Goal: Task Accomplishment & Management: Complete application form

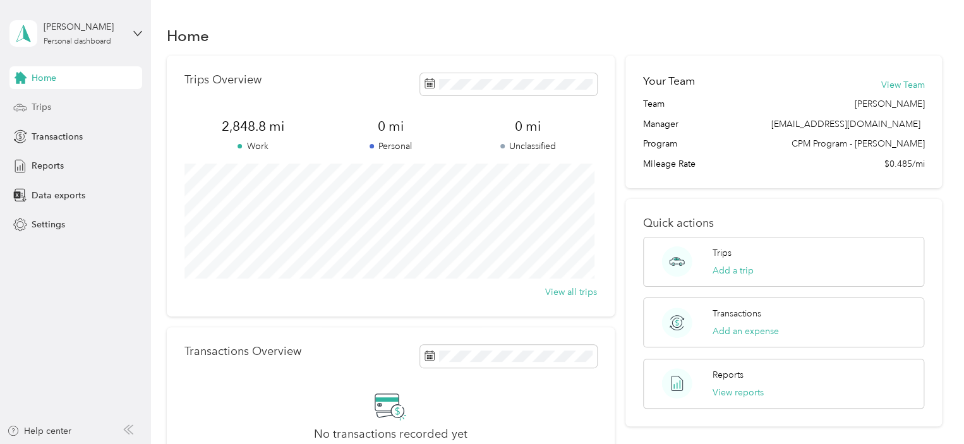
click at [65, 109] on div "Trips" at bounding box center [75, 107] width 133 height 23
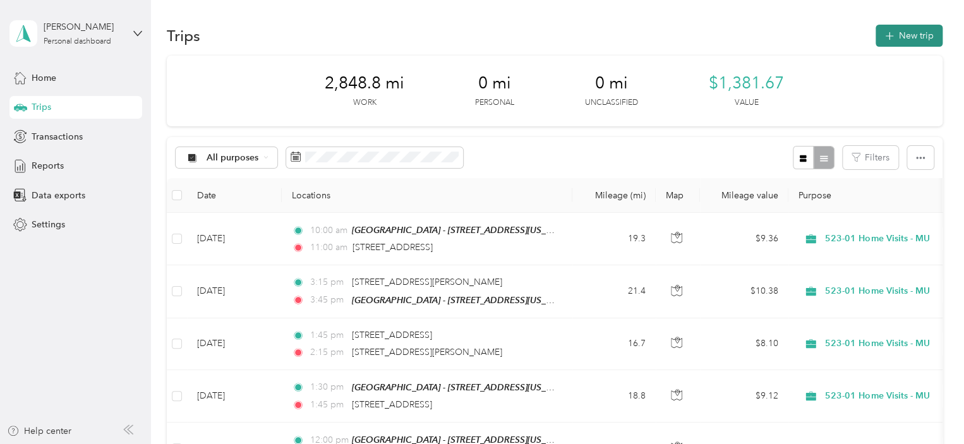
click at [900, 35] on button "New trip" at bounding box center [908, 36] width 67 height 22
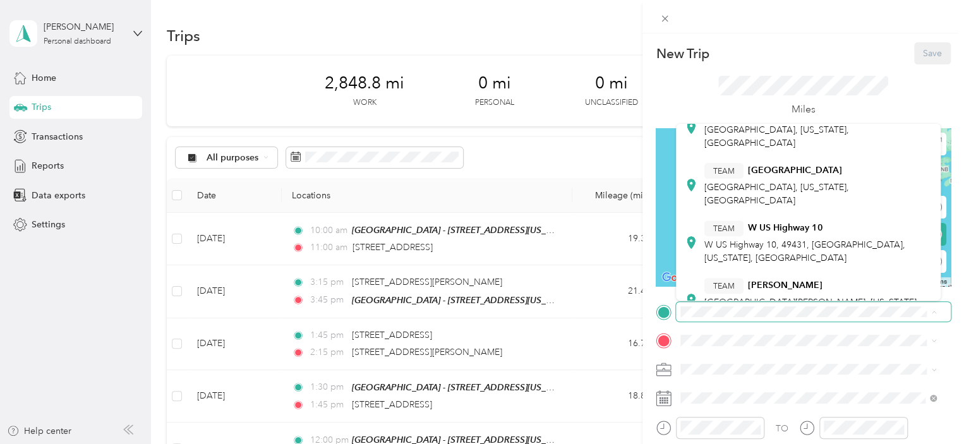
scroll to position [411, 0]
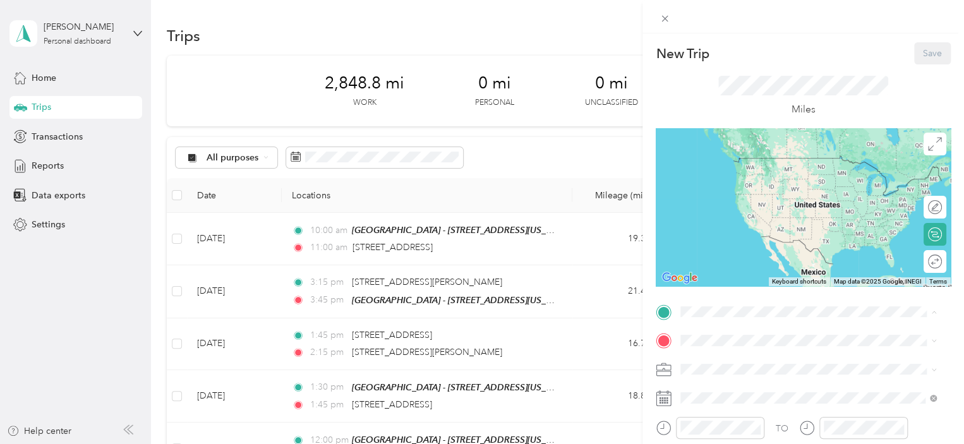
click at [831, 282] on span "[STREET_ADDRESS][US_STATE]" at bounding box center [767, 287] width 126 height 11
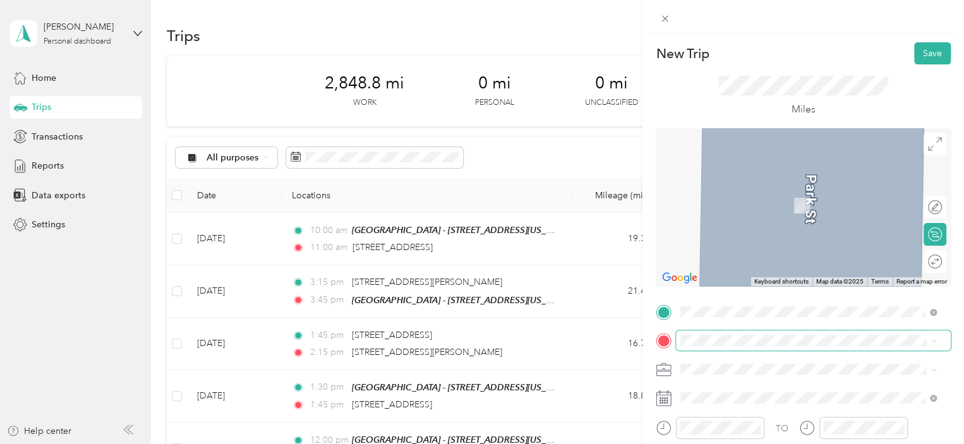
click at [724, 345] on span at bounding box center [813, 340] width 275 height 20
click at [828, 191] on span "[STREET_ADDRESS][PERSON_NAME][US_STATE]" at bounding box center [802, 186] width 196 height 11
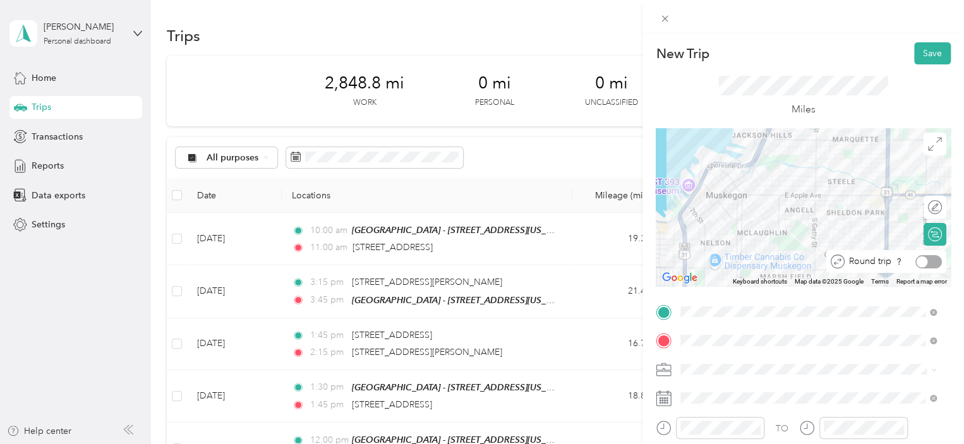
click at [923, 261] on div at bounding box center [928, 261] width 27 height 13
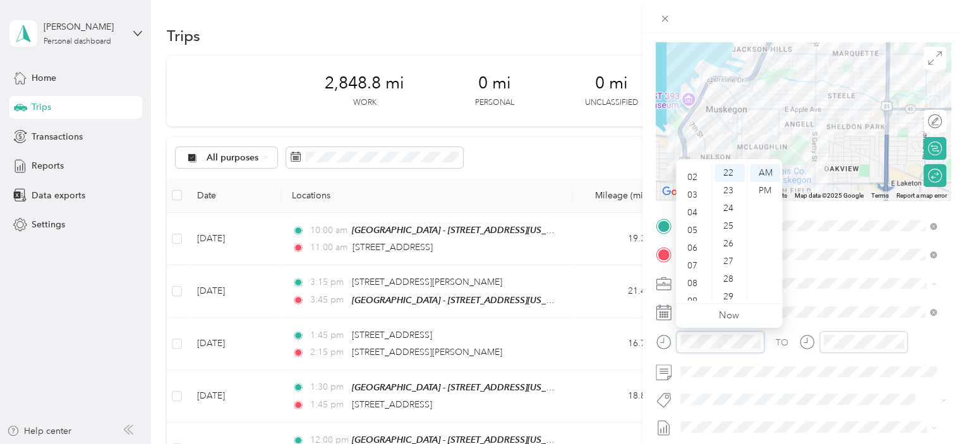
scroll to position [0, 0]
click at [696, 169] on div "12" at bounding box center [693, 173] width 30 height 18
click at [726, 172] on div "00" at bounding box center [729, 173] width 30 height 18
click at [762, 195] on div "PM" at bounding box center [765, 191] width 30 height 18
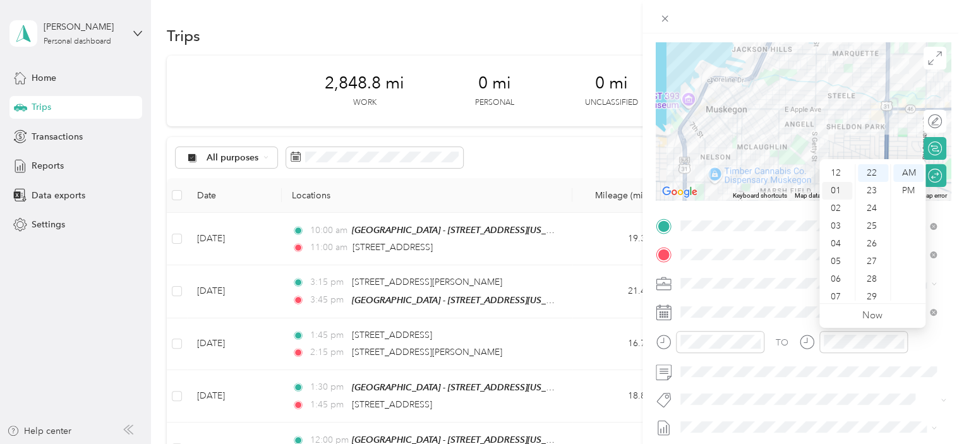
click at [838, 197] on div "01" at bounding box center [837, 191] width 30 height 18
click at [867, 173] on div "00" at bounding box center [873, 173] width 30 height 18
click at [910, 187] on div "PM" at bounding box center [908, 191] width 30 height 18
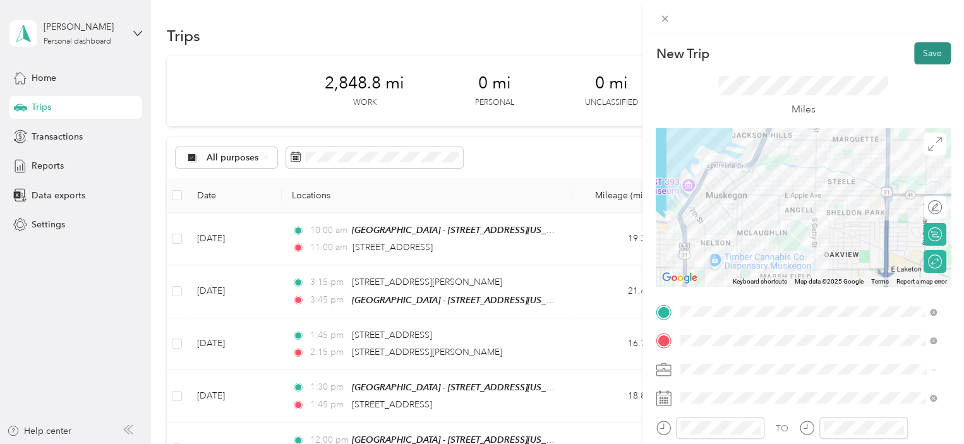
click at [915, 55] on button "Save" at bounding box center [932, 53] width 37 height 22
